Goal: Transaction & Acquisition: Subscribe to service/newsletter

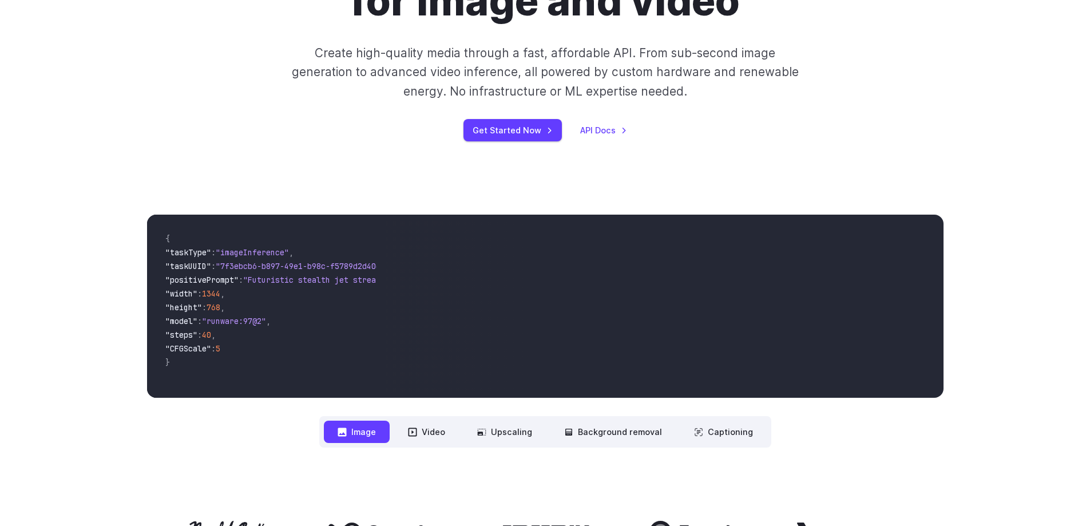
drag, startPoint x: 598, startPoint y: 319, endPoint x: 415, endPoint y: 275, distance: 188.4
click at [415, 276] on video at bounding box center [664, 306] width 557 height 183
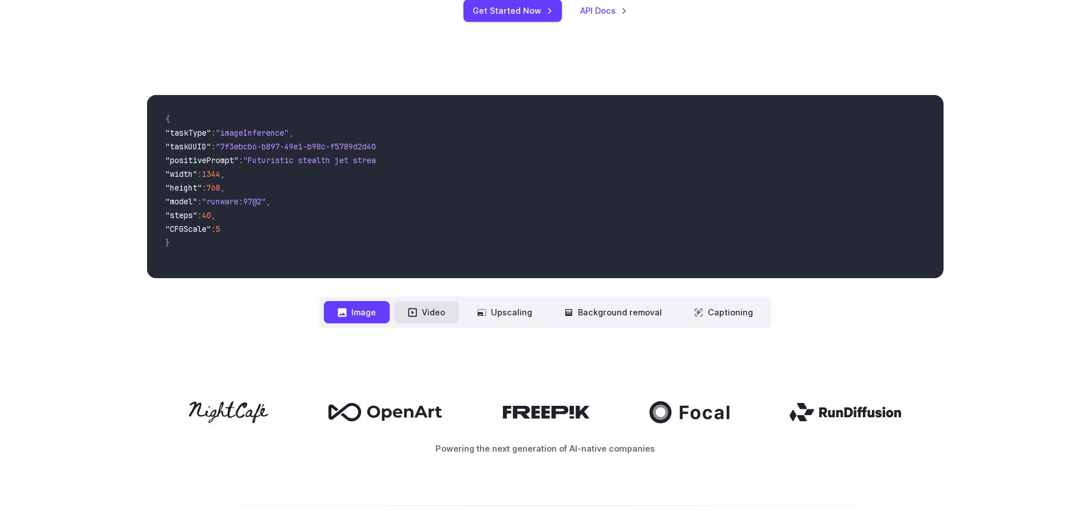
scroll to position [286, 0]
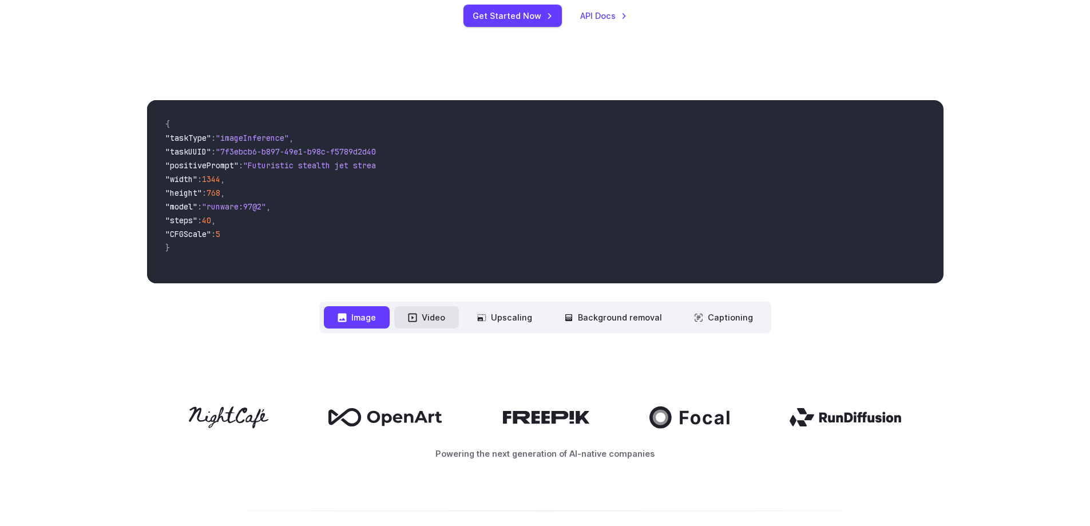
click at [422, 318] on button "Video" at bounding box center [426, 317] width 65 height 22
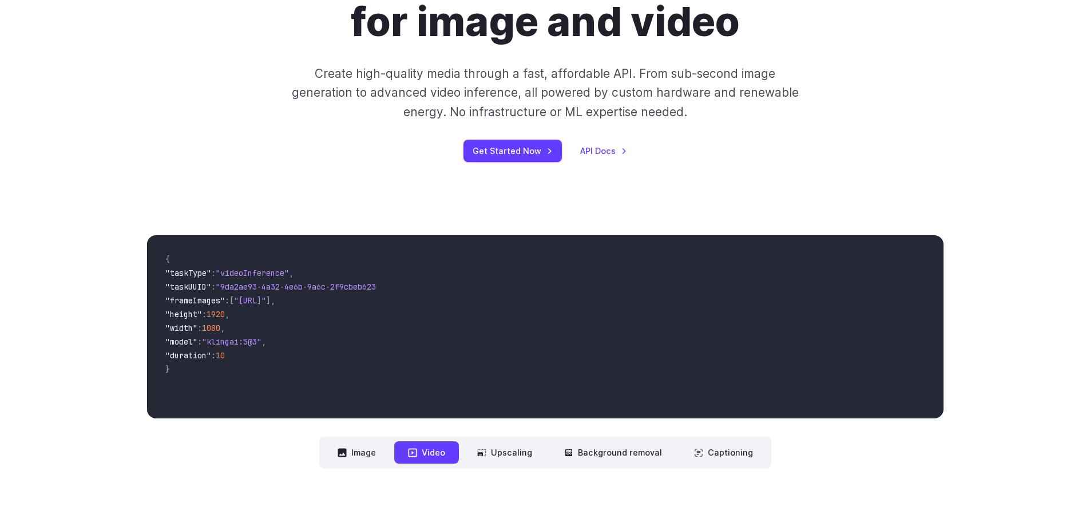
scroll to position [114, 0]
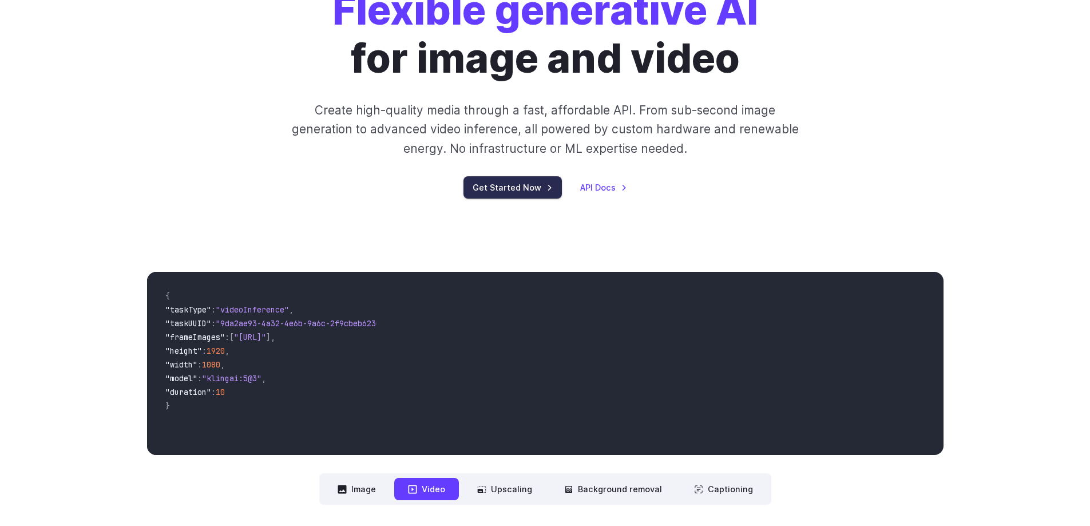
click at [504, 187] on link "Get Started Now" at bounding box center [512, 187] width 98 height 22
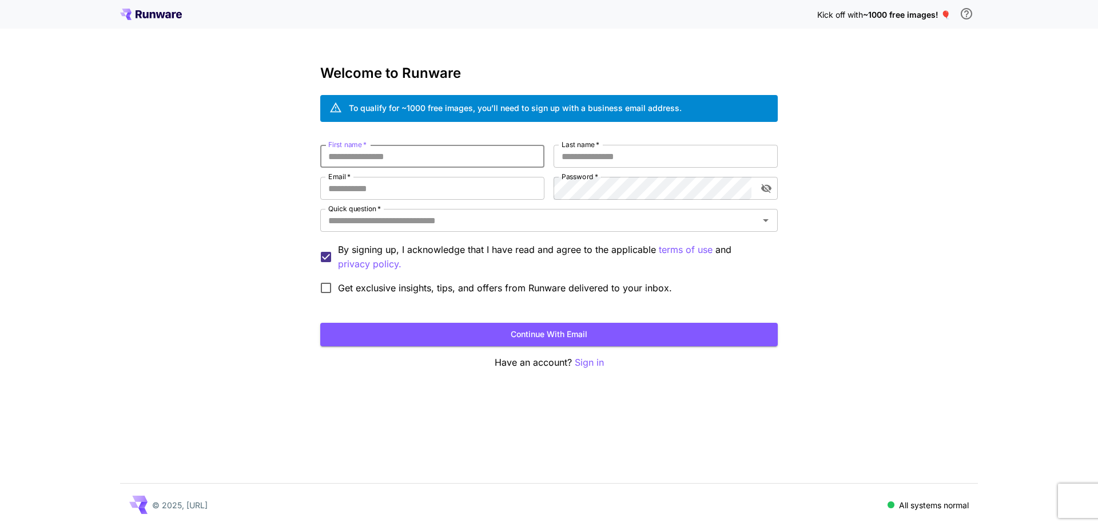
click at [476, 166] on input "First name   *" at bounding box center [432, 156] width 224 height 23
